Goal: Task Accomplishment & Management: Complete application form

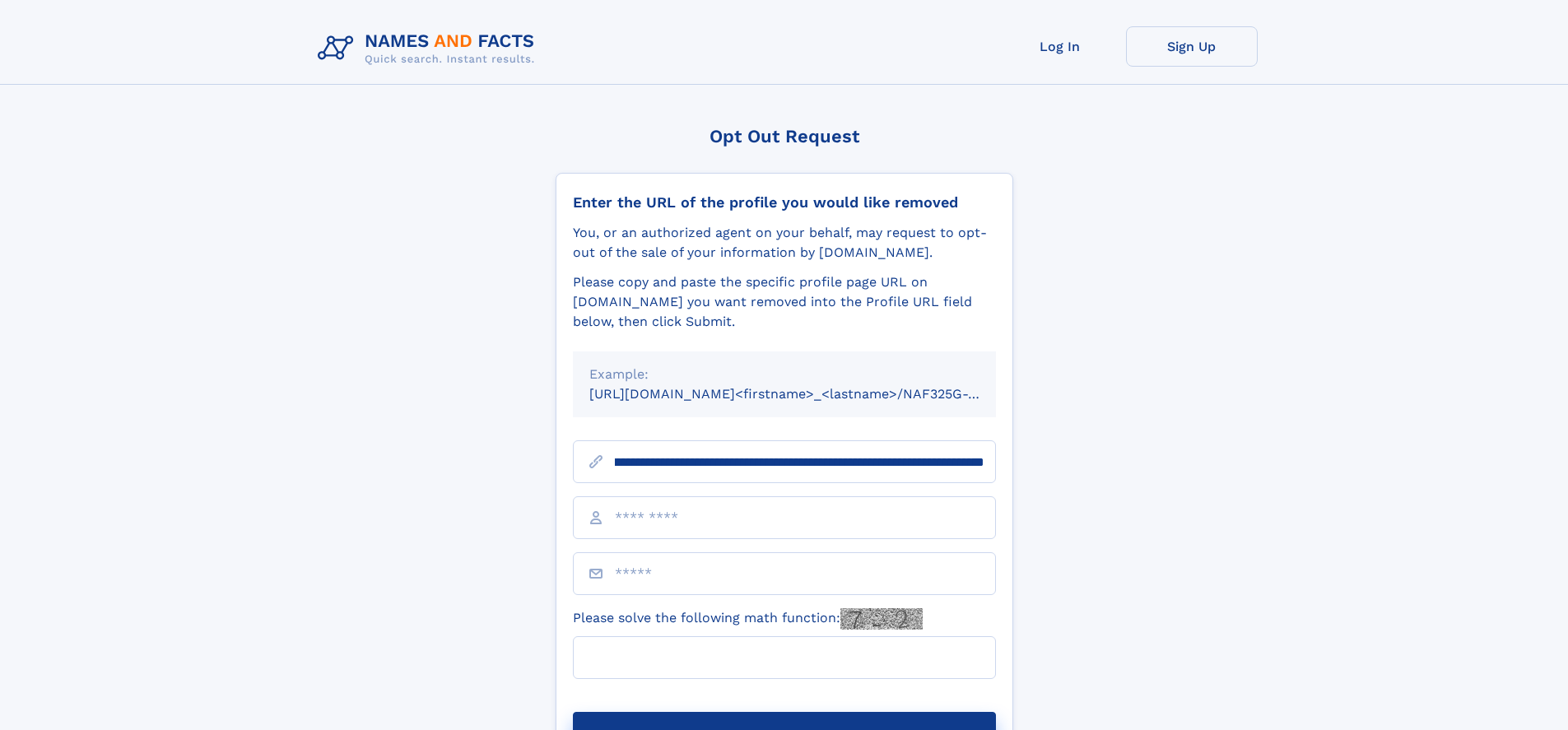
scroll to position [0, 206]
type input "**********"
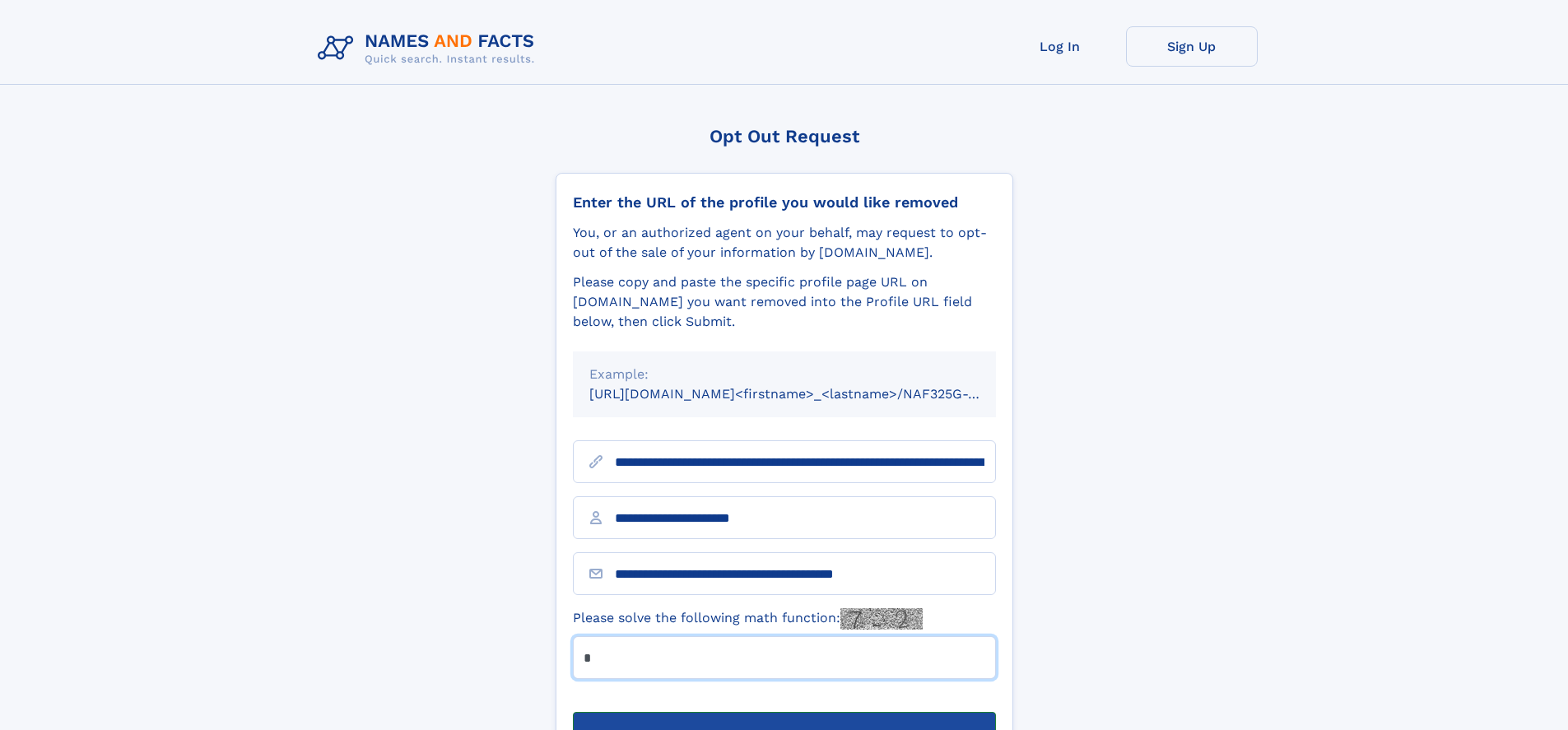
type input "*"
click at [784, 712] on button "Submit Opt Out Request" at bounding box center [784, 738] width 423 height 53
